Goal: Register for event/course

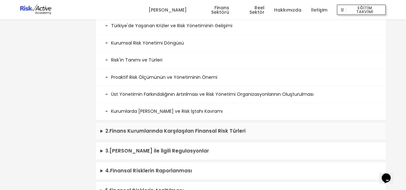
scroll to position [225, 0]
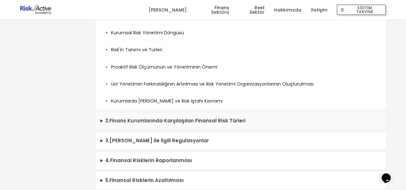
click at [103, 119] on summary "2 . Finans Kurumlarında Karşılaşılan Finansal Risk Türleri" at bounding box center [241, 121] width 290 height 18
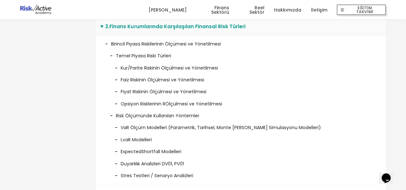
scroll to position [321, 0]
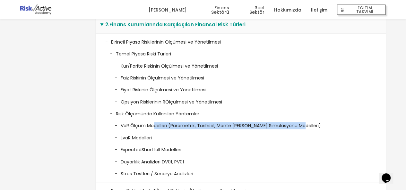
drag, startPoint x: 153, startPoint y: 127, endPoint x: 321, endPoint y: 124, distance: 167.8
click at [321, 124] on li "VaR Ölçüm Modelleri (Parametrik, Tarihsel, Monte Carlo Simulasyonu Modelleri)" at bounding box center [240, 123] width 261 height 12
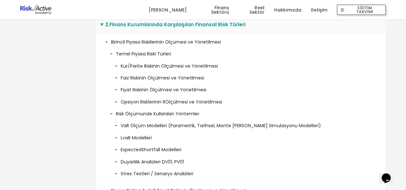
click at [263, 141] on li "ExpectedShortfall Modelleri" at bounding box center [240, 147] width 261 height 12
drag, startPoint x: 117, startPoint y: 139, endPoint x: 185, endPoint y: 141, distance: 68.0
click at [181, 139] on li "LvaR Modelleri" at bounding box center [240, 136] width 261 height 12
click at [217, 149] on li "ExpectedShortfall Modelleri" at bounding box center [240, 147] width 261 height 12
drag, startPoint x: 119, startPoint y: 148, endPoint x: 199, endPoint y: 150, distance: 79.9
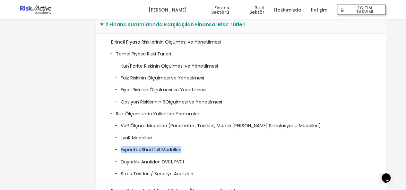
click at [199, 150] on li "ExpectedShortfall Modelleri" at bounding box center [240, 147] width 261 height 12
click at [225, 154] on li "Duyarlılık Analizleri DV01, PV01" at bounding box center [240, 160] width 261 height 12
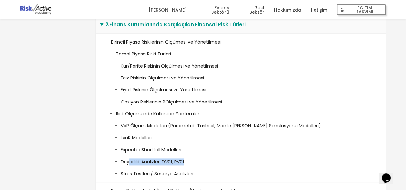
drag, startPoint x: 129, startPoint y: 162, endPoint x: 206, endPoint y: 158, distance: 77.4
click at [206, 158] on li "Duyarlılık Analizleri DV01, PV01" at bounding box center [240, 160] width 261 height 12
click at [226, 155] on li "Duyarlılık Analizleri DV01, PV01" at bounding box center [240, 160] width 261 height 12
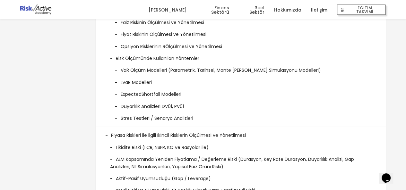
scroll to position [417, 0]
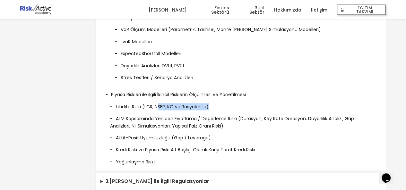
drag, startPoint x: 158, startPoint y: 106, endPoint x: 243, endPoint y: 107, distance: 84.1
click at [243, 107] on li "Likidite Riski (LCR, NSFR, KO ve Rasyolar ile)" at bounding box center [240, 104] width 271 height 12
click at [268, 102] on li "Likidite Riski (LCR, NSFR, KO ve Rasyolar ile)" at bounding box center [240, 104] width 271 height 12
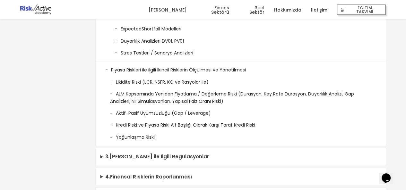
scroll to position [481, 0]
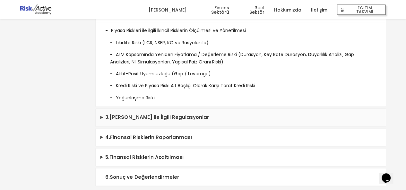
click at [103, 116] on summary "3 . Finansal Riskler ile İlgili Regulasyonlar" at bounding box center [241, 118] width 290 height 18
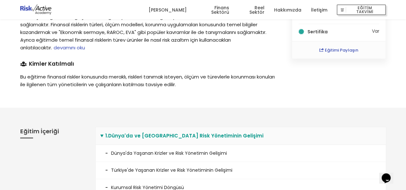
scroll to position [0, 0]
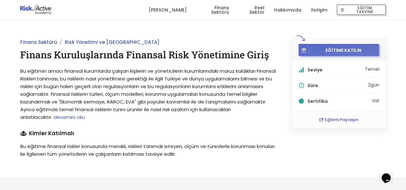
click at [333, 45] on button "EĞİTİME KATILIN" at bounding box center [338, 50] width 81 height 12
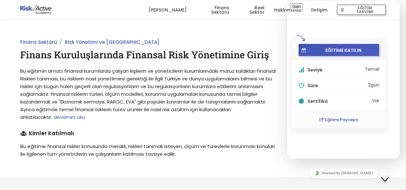
scroll to position [2, 0]
click at [234, 89] on span "Bu eğitimin amacı finansal kurumlarda çalışan kişilerin ve yöneticilerin kuruml…" at bounding box center [147, 94] width 255 height 53
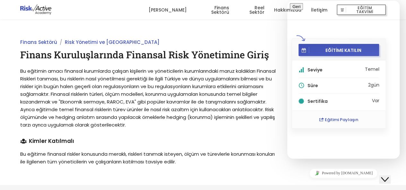
click at [204, 112] on span "Bu eğitimin amacı finansal kurumlarda çalışan kişilerin ve yöneticilerin kuruml…" at bounding box center [147, 98] width 255 height 61
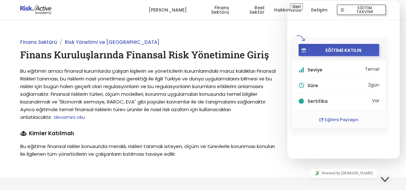
click at [387, 176] on icon "Close Chat This icon closes the chat window." at bounding box center [385, 180] width 8 height 8
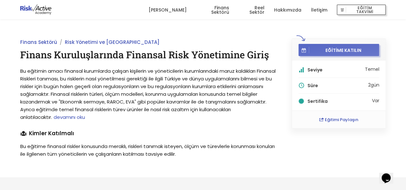
click at [340, 51] on span "EĞİTİME KATILIN" at bounding box center [343, 50] width 68 height 6
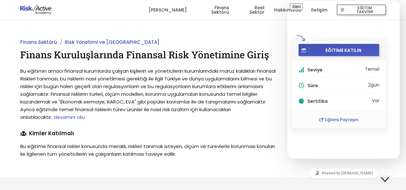
scroll to position [34, 0]
type input "GOKTUG"
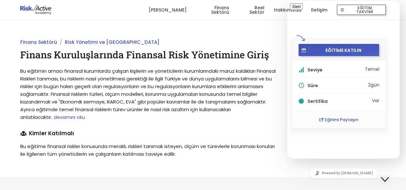
type input "goktugdeniz61@hotmail.com"
type input "905414803461"
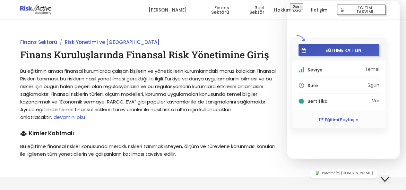
type input "ENERJİ"
type textarea "KATILIM SAĞLAMAKTADIR"
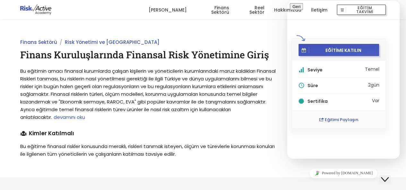
scroll to position [65, 0]
click at [322, 38] on button "Tekrar Gönder" at bounding box center [306, 34] width 32 height 7
click at [214, 136] on div "Finans Sektörü Risk Yönetimi ve Basel Finans Kuruluşlarında Finansal Risk Yönet…" at bounding box center [148, 98] width 271 height 120
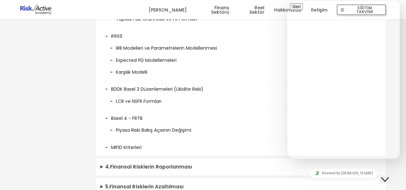
scroll to position [674, 0]
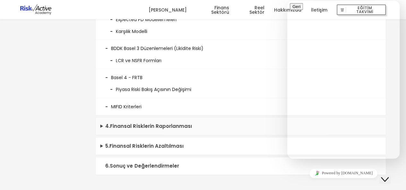
click at [104, 123] on summary "4 . Finansal Risklerin Raporlanması" at bounding box center [241, 127] width 290 height 18
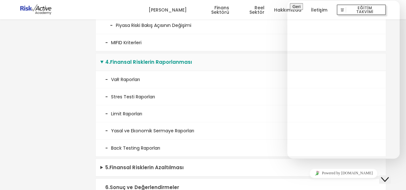
scroll to position [802, 0]
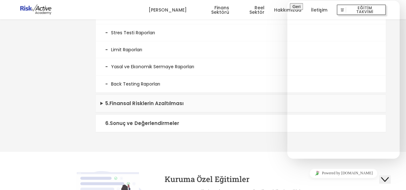
click at [103, 98] on summary "5 . Finansal Risklerin Azaltılması" at bounding box center [241, 104] width 290 height 18
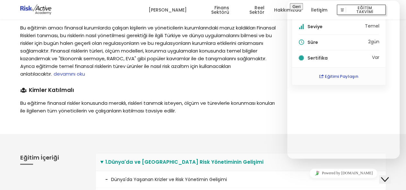
scroll to position [0, 0]
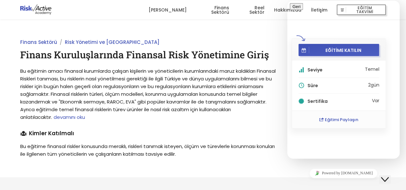
click at [185, 125] on div "Finans Sektörü Risk Yönetimi ve Basel Finans Kuruluşlarında Finansal Risk Yönet…" at bounding box center [148, 98] width 271 height 120
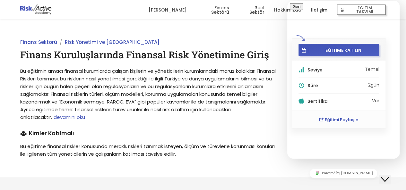
type input "ENERJİ"
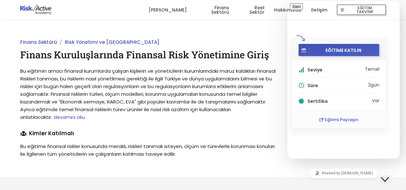
type textarea "KAYIT OLMAK İSTİYORUM"
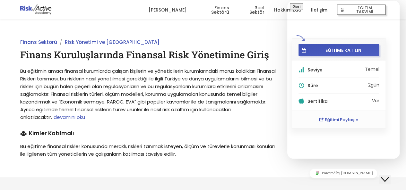
drag, startPoint x: 359, startPoint y: 77, endPoint x: 574, endPoint y: 76, distance: 214.6
click html "Geri Eğitim talepleriniz için lütfen aşağıdaki formu doldurun. Mümkün olan en k…"
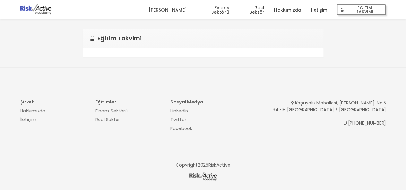
click at [183, 10] on link "[PERSON_NAME]" at bounding box center [167, 9] width 38 height 19
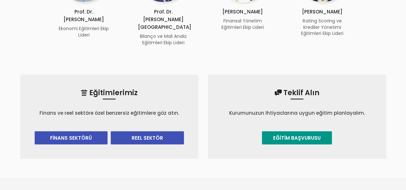
scroll to position [674, 0]
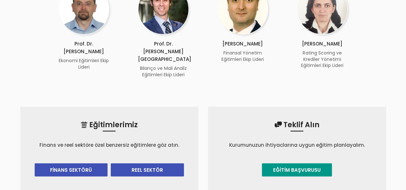
click at [66, 164] on link "FİNANS SEKTÖRÜ" at bounding box center [71, 170] width 73 height 13
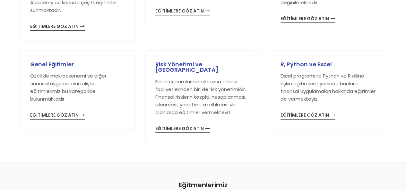
scroll to position [192, 0]
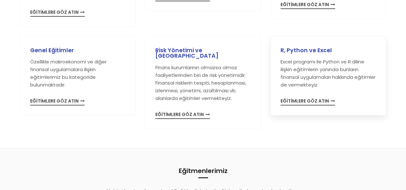
click at [303, 101] on span "EĞİTİMLERE GÖZ ATIN" at bounding box center [307, 102] width 55 height 7
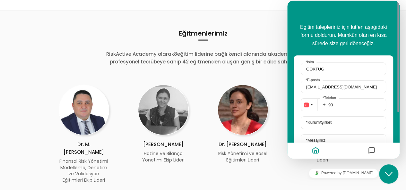
click at [387, 174] on icon "Chat widget" at bounding box center [389, 174] width 8 height 4
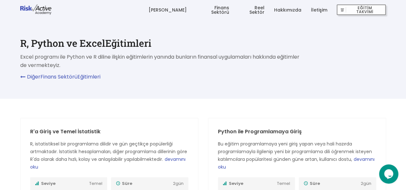
click at [221, 9] on link "Finans Sektörü" at bounding box center [212, 9] width 33 height 19
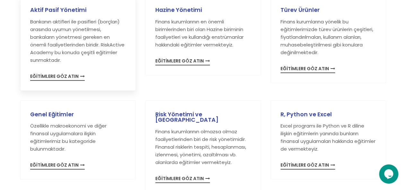
scroll to position [160, 0]
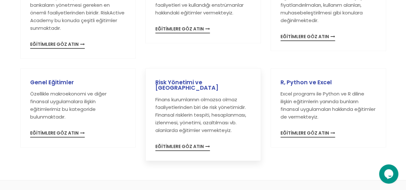
click at [182, 135] on div "Risk Yönetimi ve Basel Finans kurumlarının olmazsa olmaz faaliyetlerinden biri …" at bounding box center [203, 115] width 96 height 71
click at [183, 144] on span "EĞİTİMLERE GÖZ ATIN" at bounding box center [182, 147] width 55 height 7
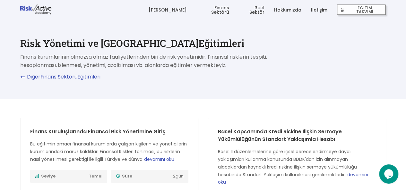
click at [21, 77] on icon at bounding box center [23, 76] width 7 height 7
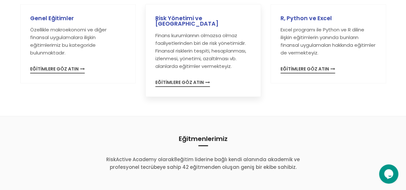
scroll to position [192, 0]
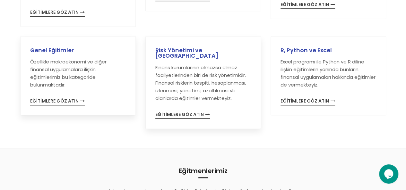
click at [49, 50] on h3 "Genel Eğitimler" at bounding box center [78, 51] width 96 height 6
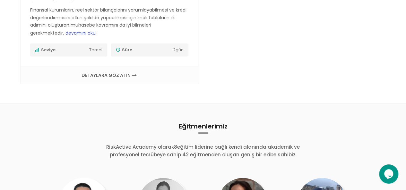
scroll to position [609, 0]
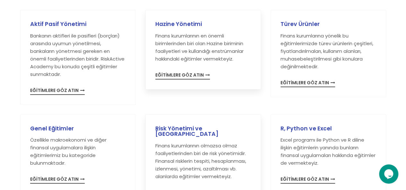
scroll to position [128, 0]
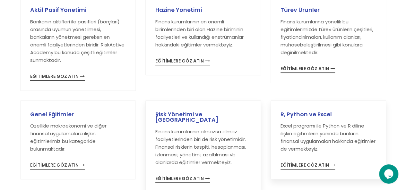
click at [311, 112] on h3 "R, Python ve Excel" at bounding box center [328, 115] width 96 height 6
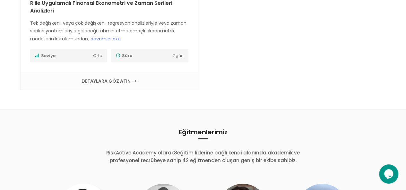
scroll to position [609, 0]
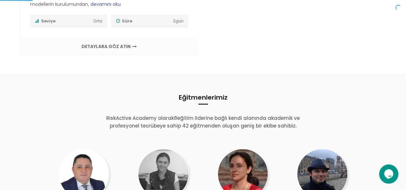
scroll to position [128, 0]
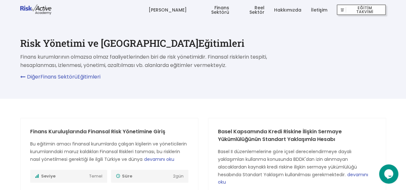
scroll to position [160, 0]
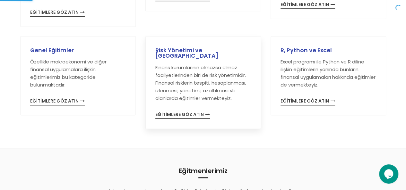
scroll to position [581, 0]
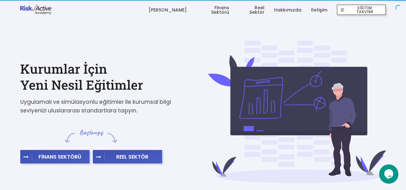
scroll to position [20, 0]
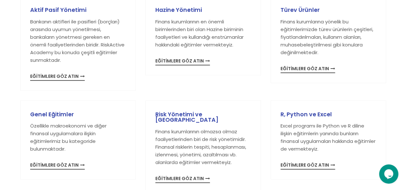
scroll to position [160, 0]
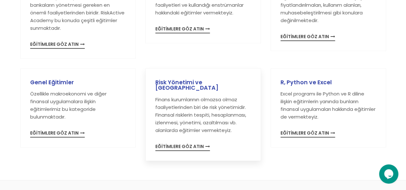
click at [191, 76] on div "Risk Yönetimi ve Basel Finans kurumlarının olmazsa olmaz faaliyetlerinden biri …" at bounding box center [203, 115] width 115 height 92
click at [192, 80] on h3 "Risk Yönetimi ve [GEOGRAPHIC_DATA]" at bounding box center [203, 85] width 96 height 11
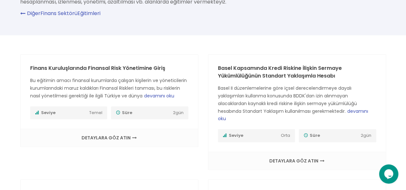
scroll to position [64, 0]
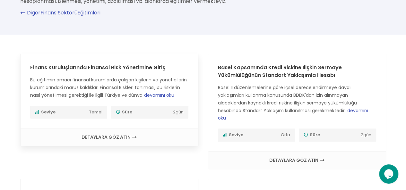
click at [112, 138] on span "DETAYLARA GÖZ ATIN" at bounding box center [109, 137] width 165 height 4
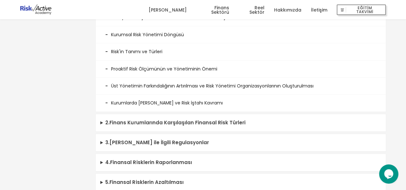
scroll to position [225, 0]
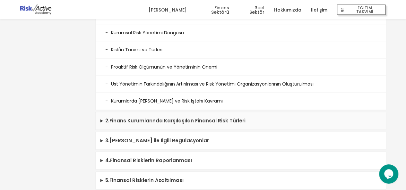
click at [100, 118] on summary "2 . Finans Kurumlarında Karşılaşılan Finansal Risk Türleri" at bounding box center [241, 121] width 290 height 18
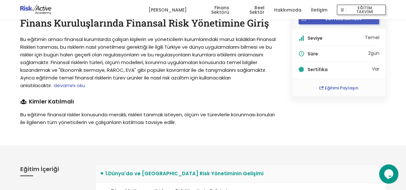
scroll to position [0, 0]
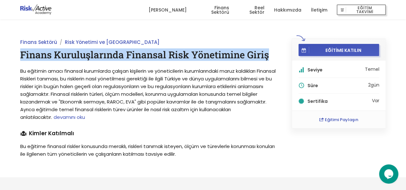
drag, startPoint x: 261, startPoint y: 59, endPoint x: 21, endPoint y: 56, distance: 240.3
click at [21, 56] on h1 "Finans Kuruluşlarında Finansal Risk Yönetimine Giriş" at bounding box center [148, 54] width 257 height 13
copy h1 "Finans Kuruluşlarında Finansal Risk Yönetimine Giriş"
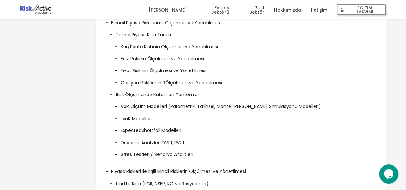
scroll to position [353, 0]
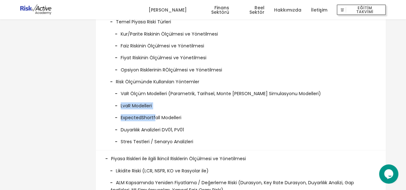
drag, startPoint x: 155, startPoint y: 108, endPoint x: 103, endPoint y: 103, distance: 52.2
click at [103, 103] on li "Birincil Piyasa Riskilerinin Ölçümesi ve Yönetilmesi Temel Piyasa Riski Türleri…" at bounding box center [241, 76] width 290 height 149
click at [210, 107] on li "LvaR Modelleri" at bounding box center [240, 104] width 261 height 12
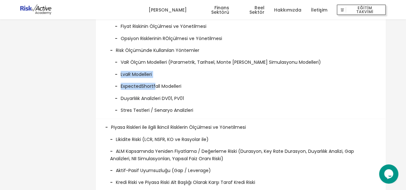
scroll to position [385, 0]
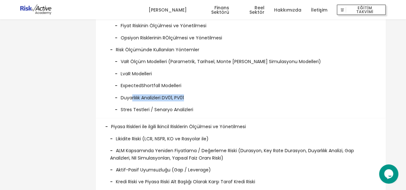
drag, startPoint x: 131, startPoint y: 94, endPoint x: 203, endPoint y: 95, distance: 72.2
click at [203, 95] on li "Duyarlılık Analizleri DV01, PV01" at bounding box center [240, 95] width 261 height 12
click at [232, 114] on li "Birincil Piyasa Riskilerinin Ölçümesi ve Yönetilmesi Temel Piyasa Riski Türleri…" at bounding box center [241, 44] width 290 height 149
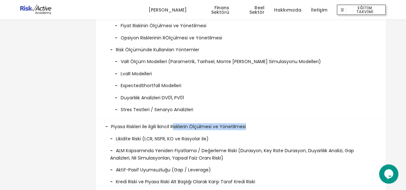
drag, startPoint x: 175, startPoint y: 125, endPoint x: 269, endPoint y: 126, distance: 94.3
click at [269, 126] on li "Piyasa Riskleri ile ilgili İkincil Risklerin Ölçülmesi ve Yönetilmesi Likidite …" at bounding box center [241, 160] width 290 height 84
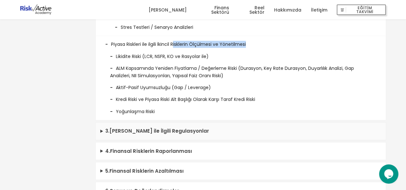
scroll to position [481, 0]
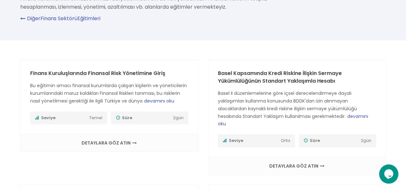
scroll to position [64, 0]
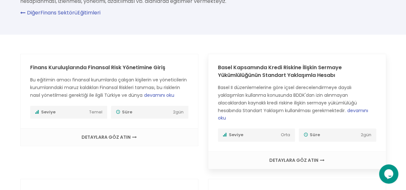
click at [270, 71] on h3 "Basel Kapsamında Kredi Riskine İlişkin Sermaye Yükümlülüğünün Standart Yaklaşım…" at bounding box center [297, 71] width 158 height 15
click at [297, 71] on h3 "Basel Kapsamında Kredi Riskine İlişkin Sermaye Yükümlülüğünün Standart Yaklaşım…" at bounding box center [297, 71] width 158 height 15
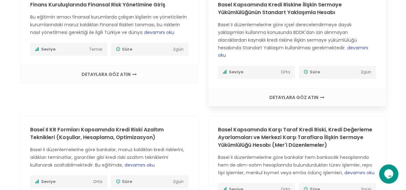
scroll to position [128, 0]
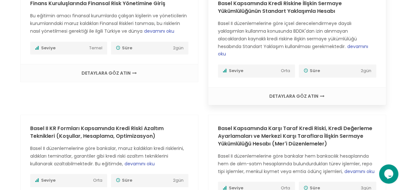
click at [288, 94] on span "DETAYLARA GÖZ ATIN" at bounding box center [297, 96] width 165 height 4
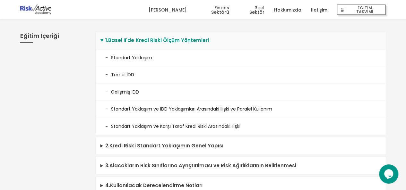
scroll to position [192, 0]
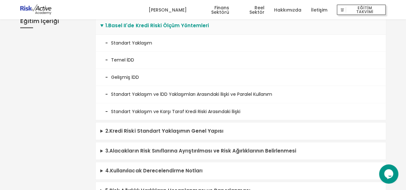
click at [107, 59] on li "Temel İDD" at bounding box center [241, 60] width 290 height 17
click at [106, 61] on li "Temel İDD" at bounding box center [241, 60] width 290 height 17
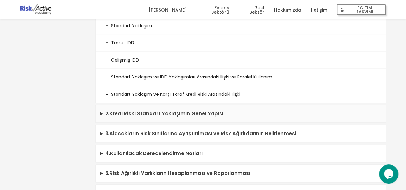
scroll to position [225, 0]
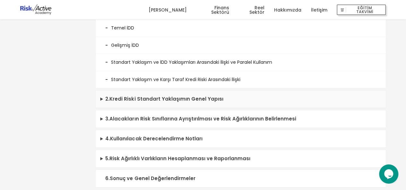
click at [103, 95] on summary "2 . Kredi Riski Standart Yaklaşımın Genel Yapısı" at bounding box center [241, 99] width 290 height 18
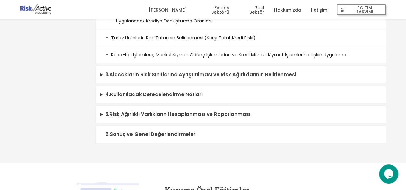
scroll to position [385, 0]
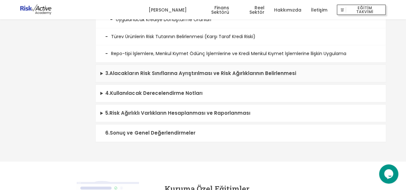
click at [103, 69] on summary "3 . Alacakların Risk Sınıflarına Ayrıştırılması ve Risk Ağırlıklarının Belirlen…" at bounding box center [241, 74] width 290 height 18
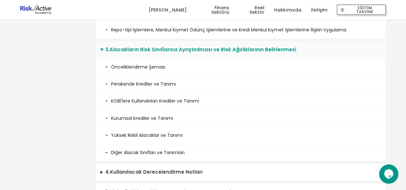
scroll to position [449, 0]
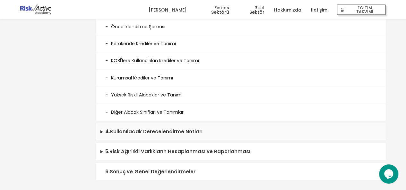
click at [100, 132] on summary "4 . Kullanılacak Derecelendirme Notları" at bounding box center [241, 132] width 290 height 18
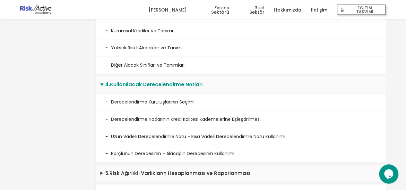
scroll to position [545, 0]
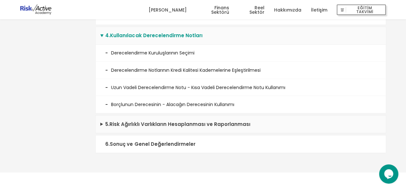
click at [107, 119] on summary "5 . Risk Ağırlıklı Varlıkların Hesaplanması ve Raporlanması" at bounding box center [241, 124] width 290 height 18
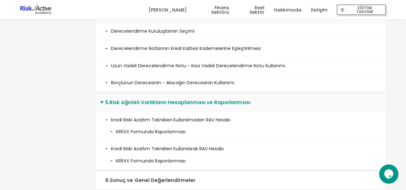
scroll to position [577, 0]
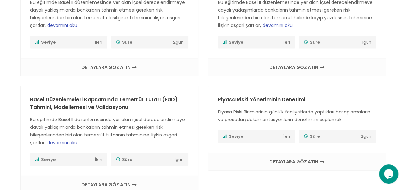
scroll to position [642, 0]
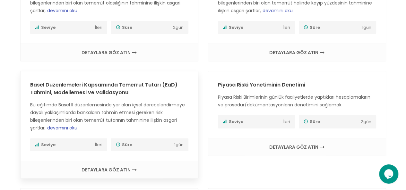
click at [98, 87] on h3 "Basel Düzenlemeleri Kapsamında Temerrüt Tutarı (EaD) Tahmini, Modellemesi ve Va…" at bounding box center [109, 88] width 158 height 15
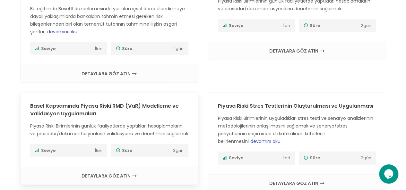
scroll to position [770, 0]
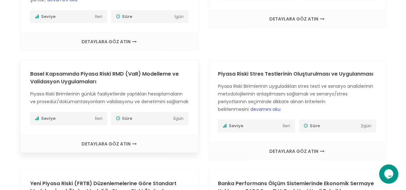
click at [107, 70] on link "Basel Kapsamında Piyasa Riski RMD (VaR) Modelleme ve Validasyon Uygulamaları" at bounding box center [104, 77] width 149 height 15
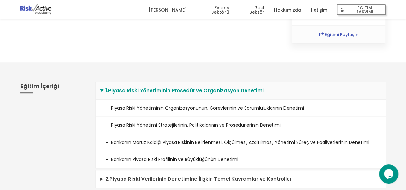
scroll to position [192, 0]
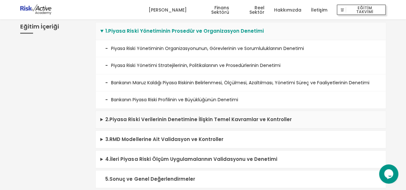
click at [103, 118] on summary "2 . Piyasa Riski Verilerinin Denetimine İlişkin Temel Kavramlar ve Kontroller" at bounding box center [241, 120] width 290 height 18
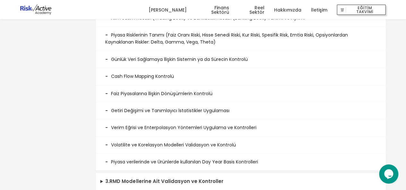
scroll to position [353, 0]
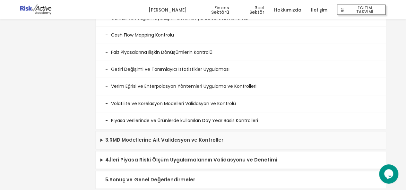
click at [101, 141] on summary "3 . RMD Modellerine Ait Validasyon ve Kontroller" at bounding box center [241, 141] width 290 height 18
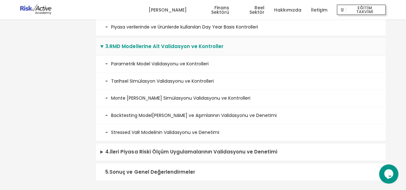
scroll to position [449, 0]
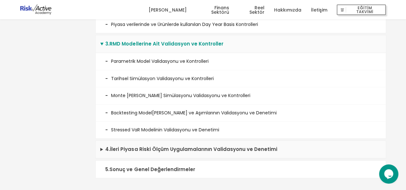
click at [98, 145] on summary "4 . İleri Piyasa Riski Ölçüm Uygulamalarının Validasyonu ve Denetimi" at bounding box center [241, 150] width 290 height 18
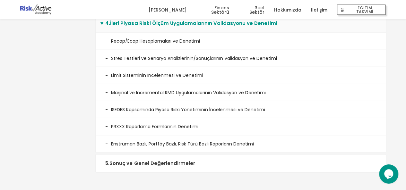
scroll to position [577, 0]
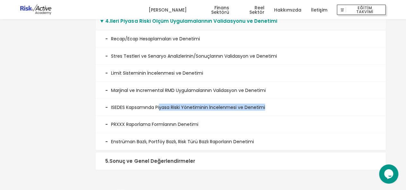
drag, startPoint x: 159, startPoint y: 100, endPoint x: 294, endPoint y: 108, distance: 134.6
click at [294, 108] on li "ISEDES Kapsamında Piyasa Riski Yönetiminin İncelenmesi ve Denetimi" at bounding box center [241, 107] width 290 height 17
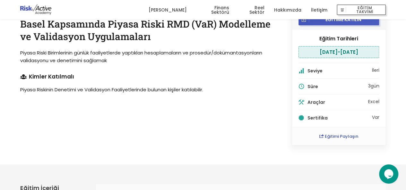
scroll to position [0, 0]
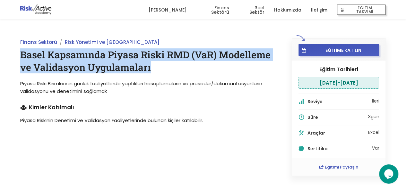
drag, startPoint x: 152, startPoint y: 66, endPoint x: 22, endPoint y: 51, distance: 130.5
click at [22, 51] on h1 "Basel Kapsamında Piyasa Riski RMD (VaR) Modelleme ve Validasyon Uygulamaları" at bounding box center [148, 60] width 257 height 25
copy h1 "Basel Kapsamında Piyasa Riski RMD (VaR) Modelleme ve Validasyon Uygulamaları"
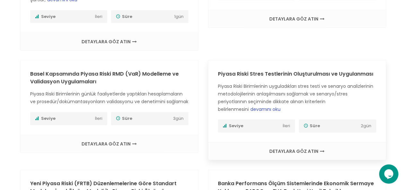
click at [312, 70] on link "Piyasa Riski Stres Testlerinin Oluşturulması ve Uygulanması" at bounding box center [295, 73] width 155 height 7
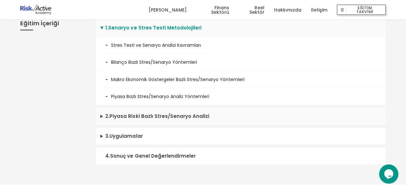
scroll to position [192, 0]
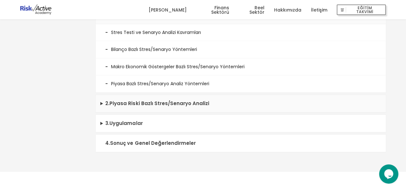
click at [101, 103] on summary "2 . Piyasa Riski Bazlı Stres/Senaryo Analizi" at bounding box center [241, 104] width 290 height 18
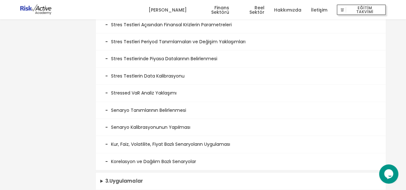
scroll to position [353, 0]
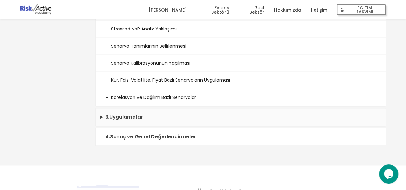
click at [99, 114] on summary "3 . Uygulamalar" at bounding box center [241, 117] width 290 height 18
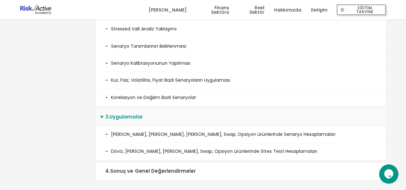
click at [109, 167] on summary "4 . Sonuç ve Genel Değerlendirmeler" at bounding box center [241, 172] width 290 height 18
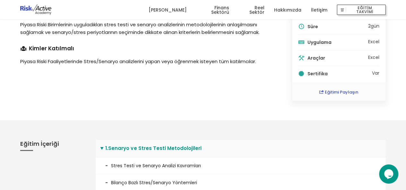
scroll to position [0, 0]
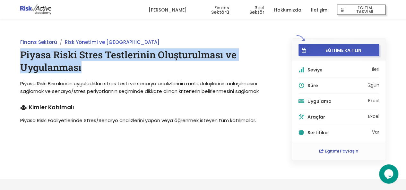
drag, startPoint x: 84, startPoint y: 70, endPoint x: 15, endPoint y: 52, distance: 70.9
click at [15, 52] on div "Finans Sektörü Risk Yönetimi ve Basel Piyasa Riski Stres Testlerinin Oluşturulm…" at bounding box center [148, 99] width 271 height 122
copy h1 "Piyasa Riski Stres Testlerinin Oluşturulması ve Uygulanması"
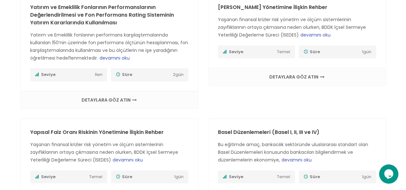
scroll to position [1091, 0]
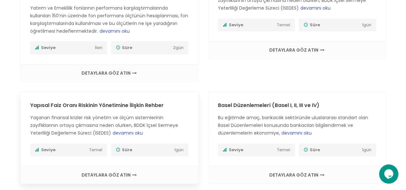
click at [113, 173] on span "DETAYLARA GÖZ ATIN" at bounding box center [109, 175] width 165 height 4
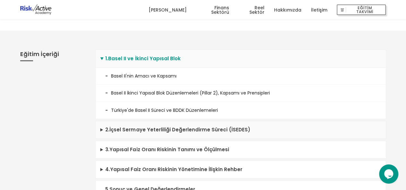
scroll to position [160, 0]
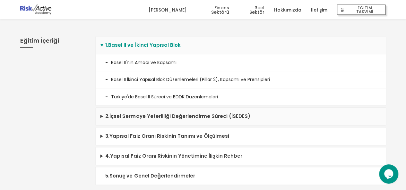
click at [100, 115] on summary "2 . İçsel Sermaye Yeterliliği Değerlendirme Süreci (İSEDES)" at bounding box center [241, 117] width 290 height 18
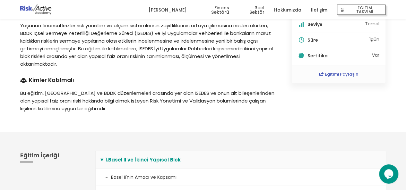
scroll to position [0, 0]
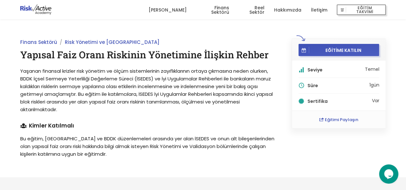
click at [139, 89] on span "Yaşanan finansal krizler risk yönetim ve ölçüm sistemlerinin zayıflıklarının or…" at bounding box center [146, 90] width 252 height 45
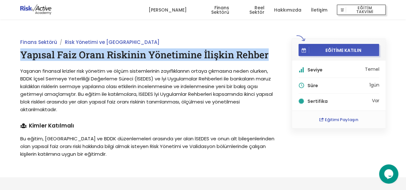
drag, startPoint x: 266, startPoint y: 54, endPoint x: 19, endPoint y: 51, distance: 247.0
click at [19, 51] on div "Finans Sektörü Risk Yönetimi ve Basel Yapısal Faiz Oranı Riskinin Yönetimine İl…" at bounding box center [148, 98] width 271 height 120
copy h1 "Yapısal Faiz Oranı Riskinin Yönetimine İlişkin Rehber"
click at [320, 9] on link "İletişim" at bounding box center [319, 9] width 16 height 19
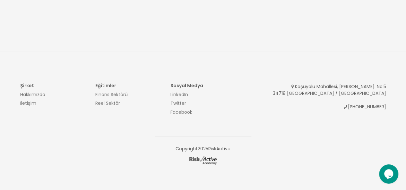
scroll to position [333, 0]
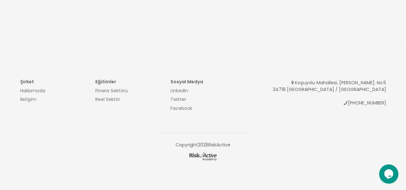
click at [390, 171] on icon "Chat widget" at bounding box center [388, 174] width 9 height 10
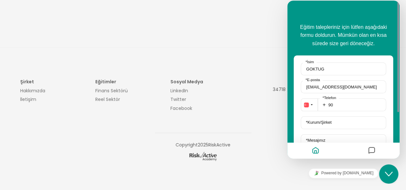
scroll to position [32, 0]
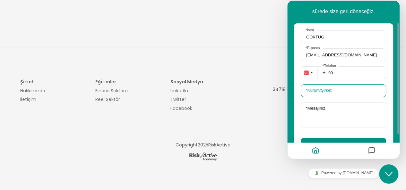
click at [336, 94] on input "* Kurum/Şirket" at bounding box center [343, 90] width 85 height 13
type input "enerji"
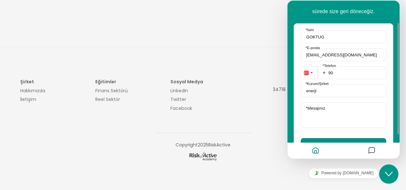
click at [328, 110] on label "* Mesajınız" at bounding box center [315, 108] width 26 height 5
click at [328, 110] on textarea "* Mesajınız" at bounding box center [343, 115] width 85 height 26
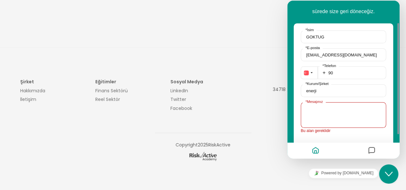
click at [328, 115] on textarea "* Mesajınız" at bounding box center [343, 115] width 85 height 26
paste textarea "Finans Kuruluşlarında Finansal Risk Yönetimine Giriş"
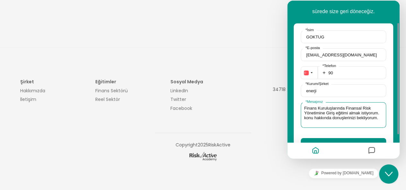
type textarea "Finans Kuruluşlarında Finansal Risk Yönetimine Giriş eğitimi almak istiyorum. k…"
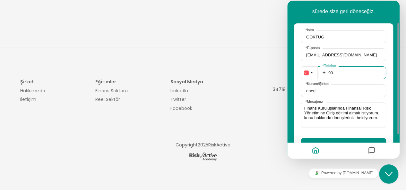
click at [342, 74] on input "90" at bounding box center [352, 72] width 68 height 13
type input "905414803461"
click at [354, 101] on fieldset "enerji * Kurum/Şirket" at bounding box center [343, 93] width 85 height 18
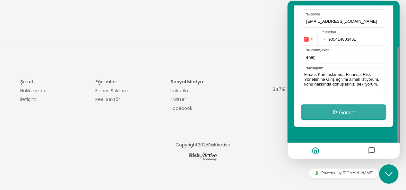
click at [344, 112] on button "Gönder" at bounding box center [343, 112] width 85 height 15
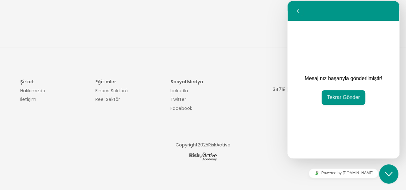
click at [257, 92] on div "Koşuyolu Mahallesi, İsmail Paşa Sk. No:5 34718 Kadıköy / İstanbul +90 (216) 327…" at bounding box center [315, 93] width 141 height 27
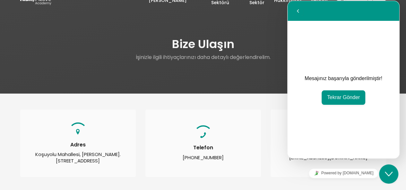
scroll to position [0, 0]
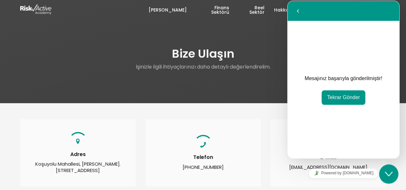
click at [121, 16] on div at bounding box center [77, 9] width 125 height 19
click at [38, 9] on img at bounding box center [35, 9] width 31 height 10
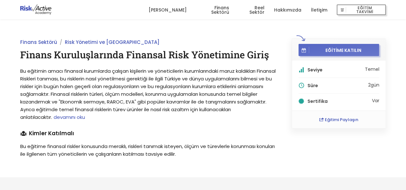
click at [334, 47] on span "EĞİTİME KATILIN" at bounding box center [343, 50] width 68 height 6
drag, startPoint x: 313, startPoint y: 149, endPoint x: 268, endPoint y: 139, distance: 46.8
click at [313, 149] on div "EĞİTİME KATILIN Seviye Temel Süre 2 gün Sertifika Var Eğitimi Paylaşın" at bounding box center [338, 98] width 109 height 120
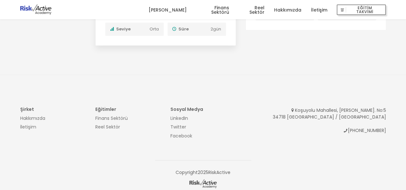
scroll to position [738, 0]
click at [27, 115] on link "Hakkımızda" at bounding box center [32, 118] width 25 height 6
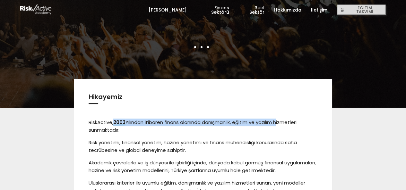
drag, startPoint x: 115, startPoint y: 120, endPoint x: 280, endPoint y: 124, distance: 164.6
click at [280, 124] on p "RiskActive, 2003 Yılından itibaren finans alanında danışmanlık, eğitim ve yazıl…" at bounding box center [203, 126] width 229 height 15
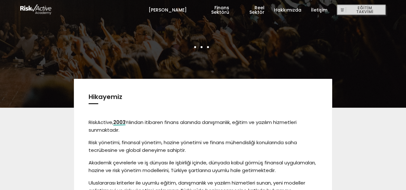
click at [239, 139] on p "Risk yönetimi, finansal yönetim, hazine yönetimi ve finans mühendisliği konular…" at bounding box center [203, 146] width 229 height 15
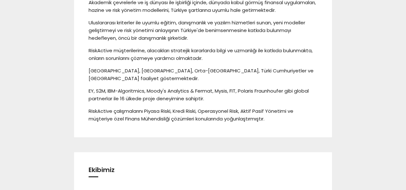
scroll to position [257, 0]
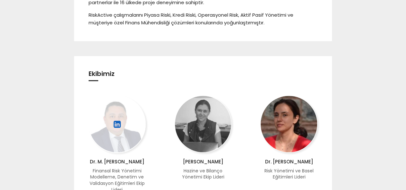
click at [115, 119] on icon at bounding box center [117, 125] width 8 height 12
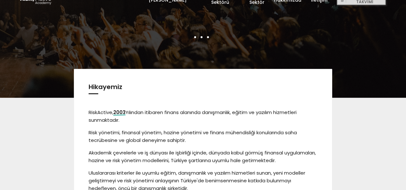
scroll to position [0, 0]
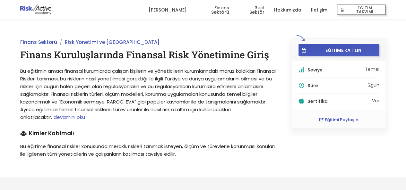
click at [85, 117] on span "devamını oku" at bounding box center [69, 117] width 31 height 7
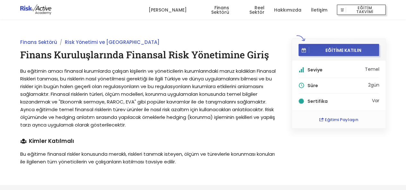
click at [162, 100] on span "Bu eğitimin amacı finansal kurumlarda çalışan kişilerin ve yöneticilerin kuruml…" at bounding box center [147, 98] width 255 height 61
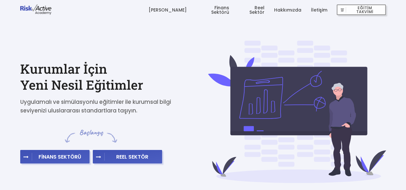
click at [222, 11] on link "Finans Sektörü" at bounding box center [212, 9] width 33 height 19
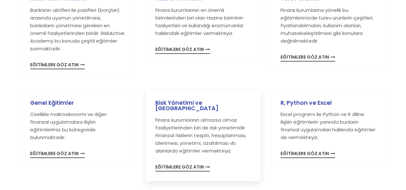
scroll to position [160, 0]
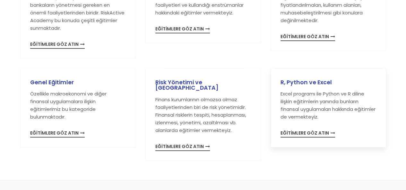
click at [281, 73] on div "R, Python ve Excel Excel programı ile Python ve R diline ilişkin eğitimlerin ya…" at bounding box center [328, 108] width 115 height 79
click at [299, 84] on h3 "R, Python ve Excel" at bounding box center [328, 83] width 96 height 6
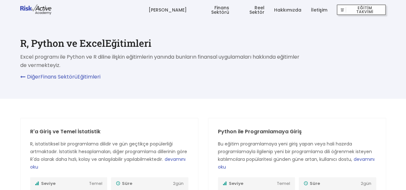
click at [219, 11] on link "Finans Sektörü" at bounding box center [212, 9] width 33 height 19
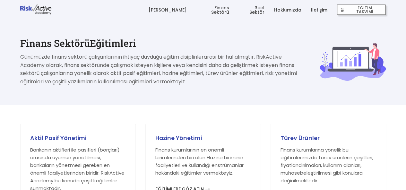
click at [375, 46] on div "Finans Sektörü Eğitimleri Günümüzde finans sektörü çalışanlarının ihtiyaç duydu…" at bounding box center [203, 61] width 385 height 47
click at [255, 10] on link "Reel Sektör" at bounding box center [251, 9] width 25 height 19
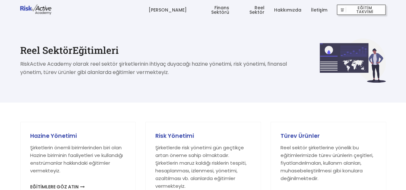
click at [329, 34] on div "Reel Sektör Eğitimleri RiskActive Academy olarak reel sektör şirketlerinin ihti…" at bounding box center [203, 51] width 406 height 103
click at [251, 9] on link "Reel Sektör" at bounding box center [251, 9] width 25 height 19
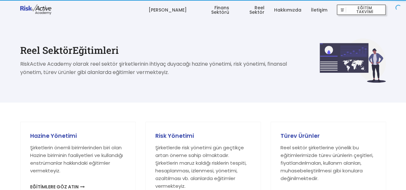
click at [214, 9] on link "Finans Sektörü" at bounding box center [212, 9] width 33 height 19
